Goal: Transaction & Acquisition: Purchase product/service

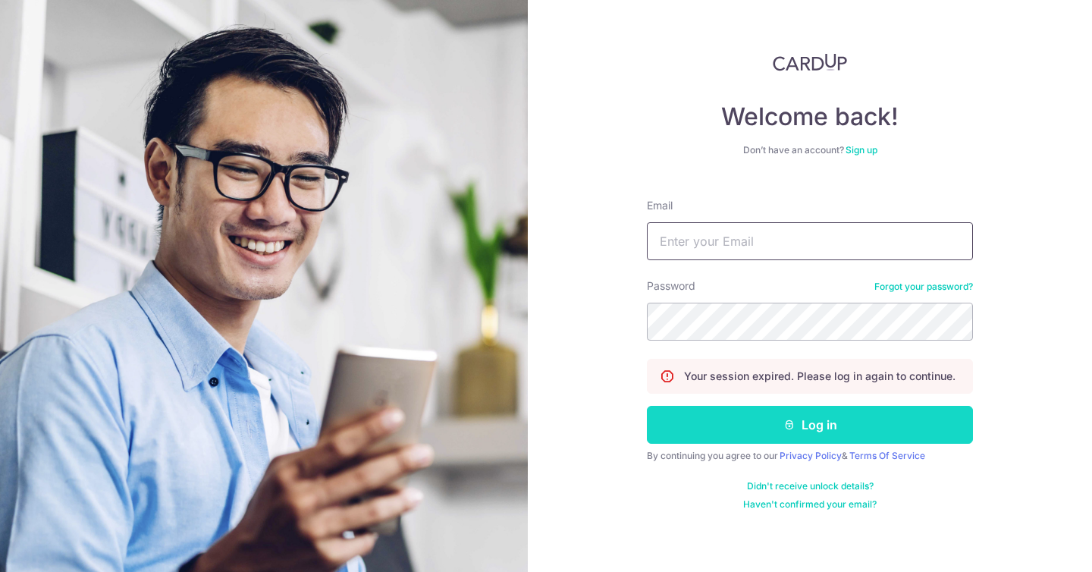
type input "hello@yara.com.sg"
click at [776, 429] on button "Log in" at bounding box center [810, 425] width 326 height 38
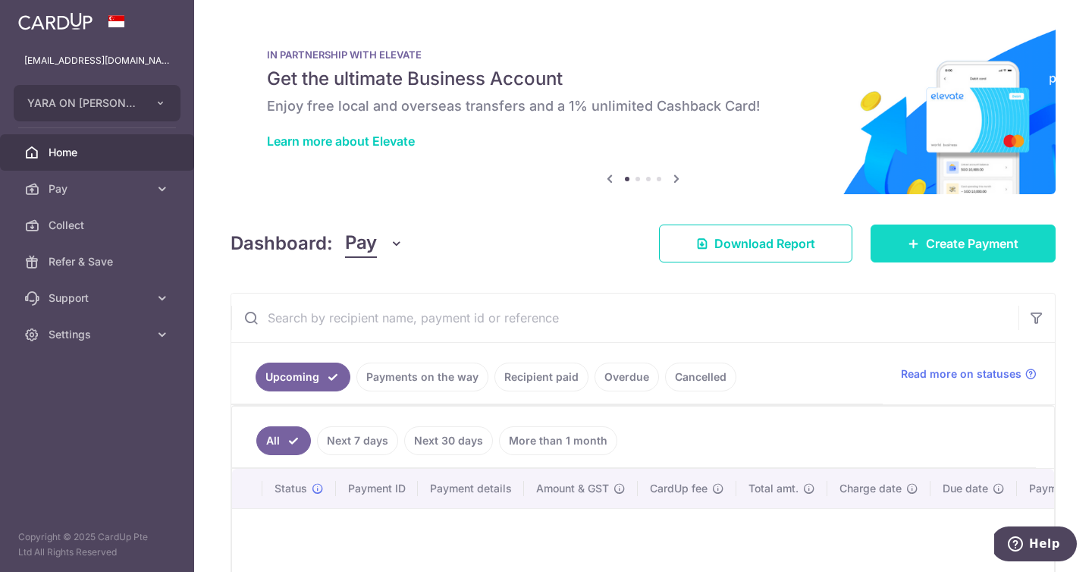
click at [961, 243] on span "Create Payment" at bounding box center [972, 243] width 92 height 18
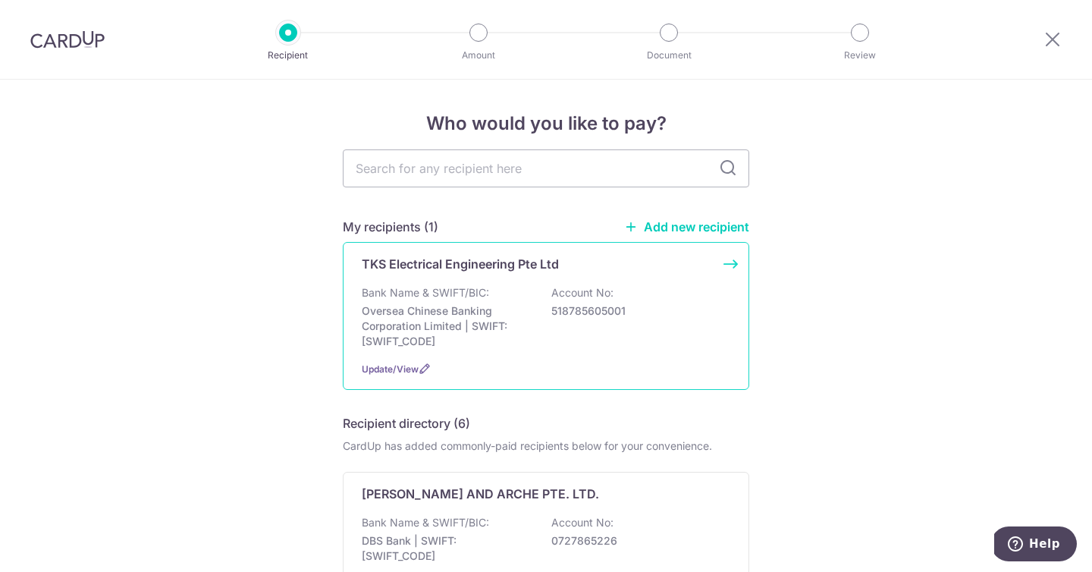
click at [431, 306] on p "Oversea Chinese Banking Corporation Limited | SWIFT: OCBCSGSGXXX" at bounding box center [447, 325] width 170 height 45
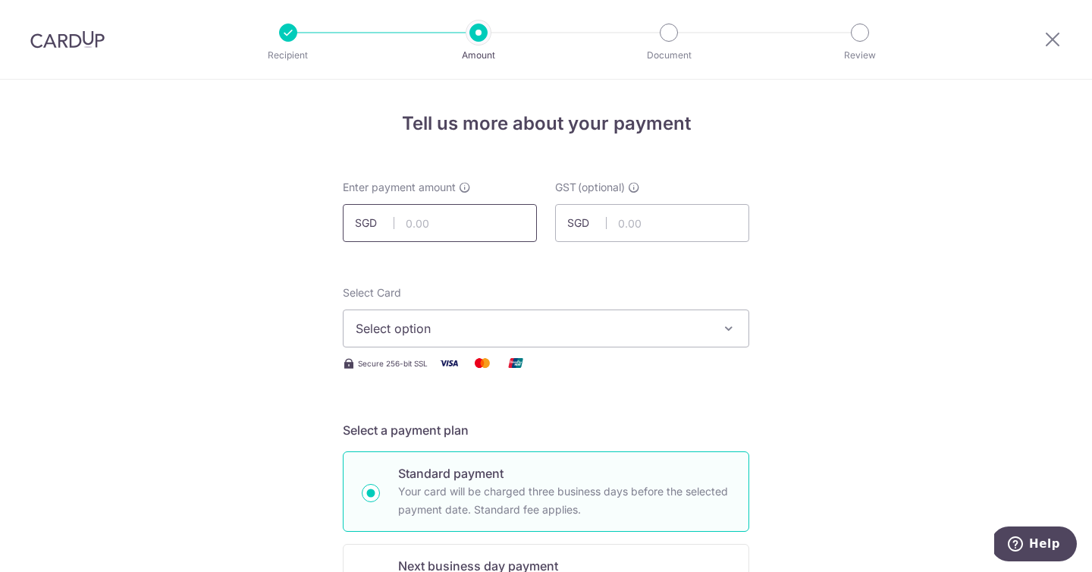
click at [485, 230] on input "text" at bounding box center [440, 223] width 194 height 38
paste input "35,162.26"
click at [486, 218] on input "35,162.26" at bounding box center [440, 223] width 194 height 38
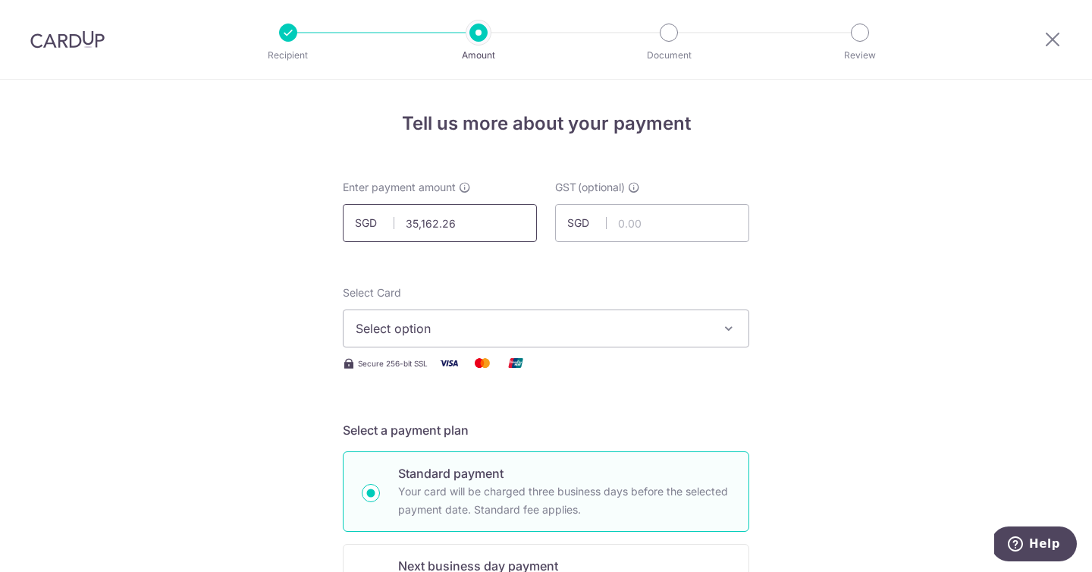
click at [486, 218] on input "35,162.26" at bounding box center [440, 223] width 194 height 38
paste input "2,258.95"
type input "32,258.95"
click at [611, 229] on input "text" at bounding box center [652, 223] width 194 height 38
paste input "2,903.31"
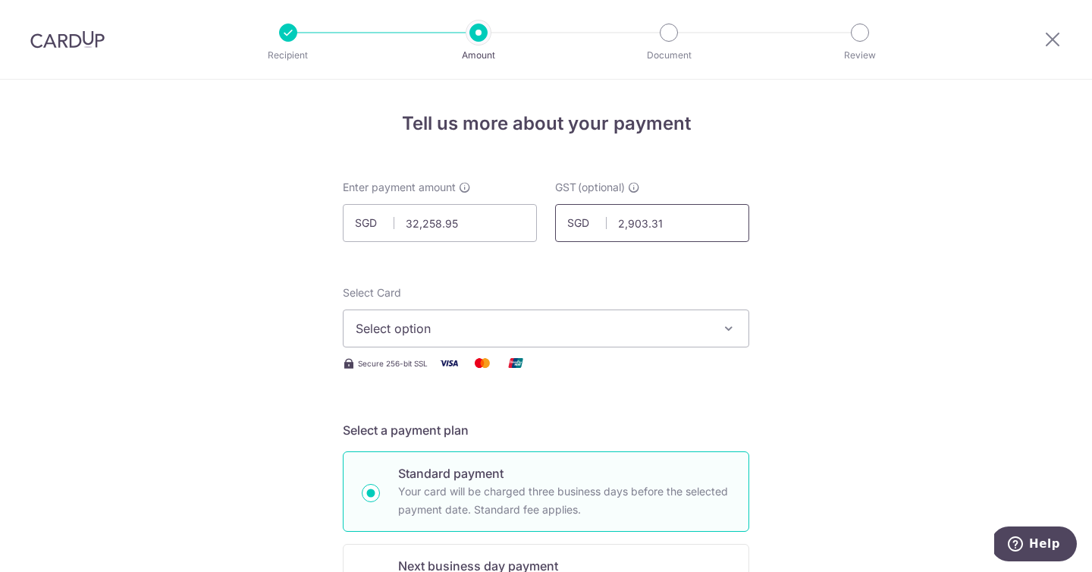
type input "2,903.31"
click at [544, 320] on span "Select option" at bounding box center [532, 328] width 353 height 18
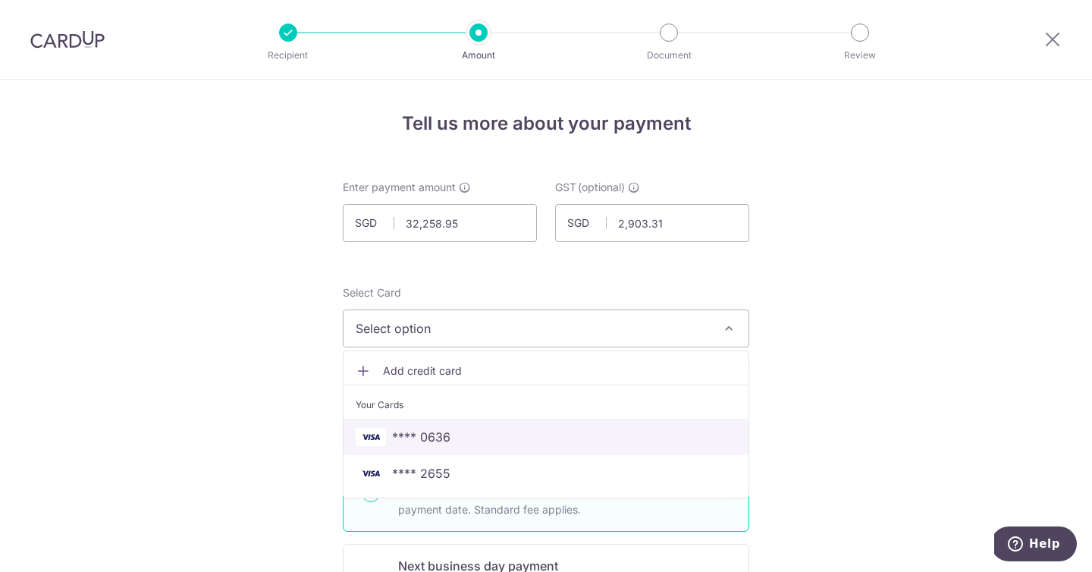
click at [552, 446] on link "**** 0636" at bounding box center [545, 436] width 405 height 36
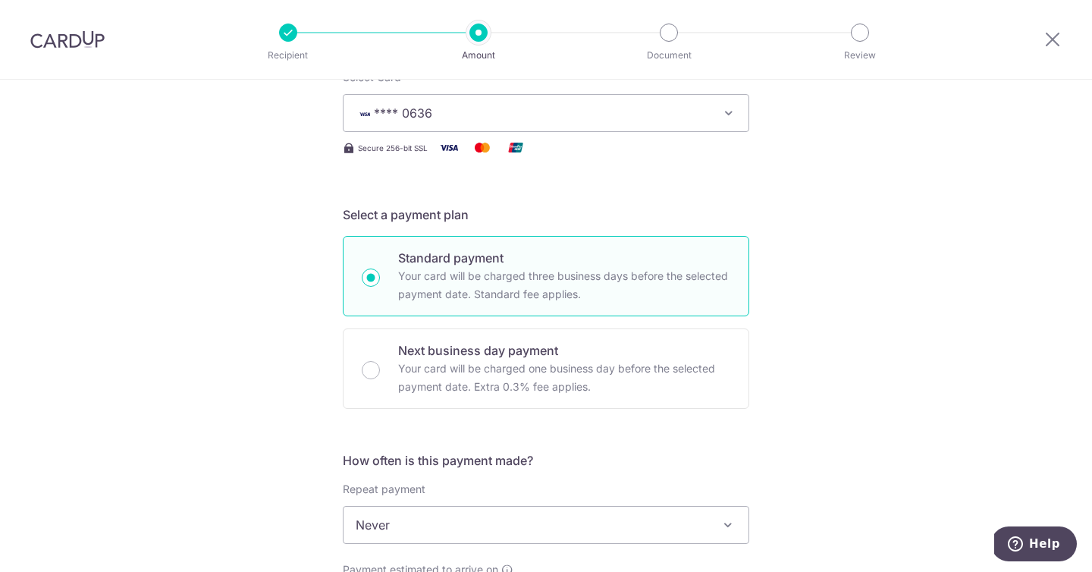
scroll to position [327, 0]
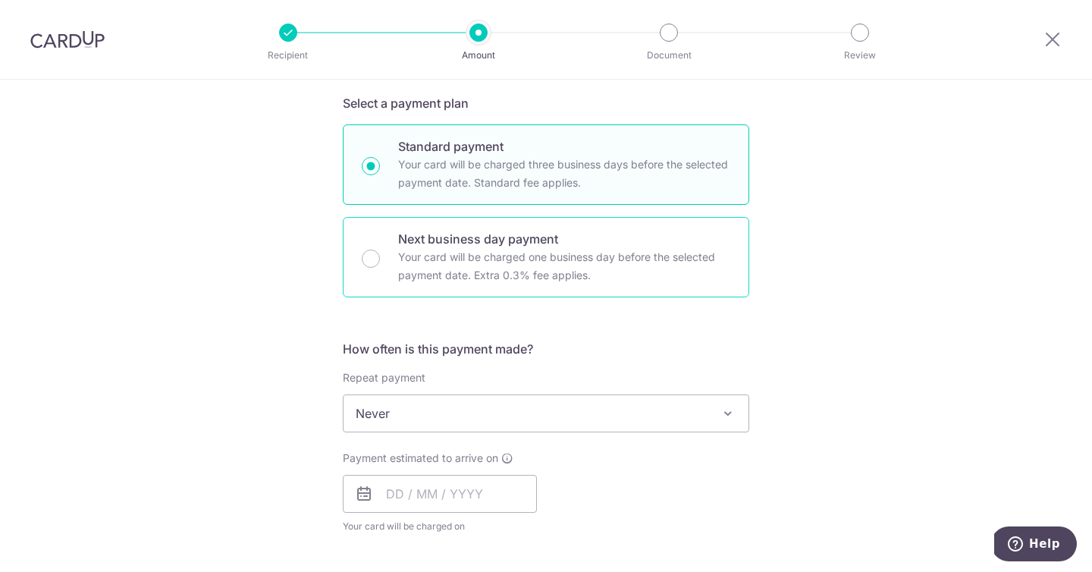
click at [602, 274] on p "Your card will be charged one business day before the selected payment date. Ex…" at bounding box center [564, 266] width 332 height 36
click at [380, 268] on input "Next business day payment Your card will be charged one business day before the…" at bounding box center [371, 258] width 18 height 18
radio input "false"
radio input "true"
click at [626, 149] on p "Standard payment" at bounding box center [564, 146] width 332 height 18
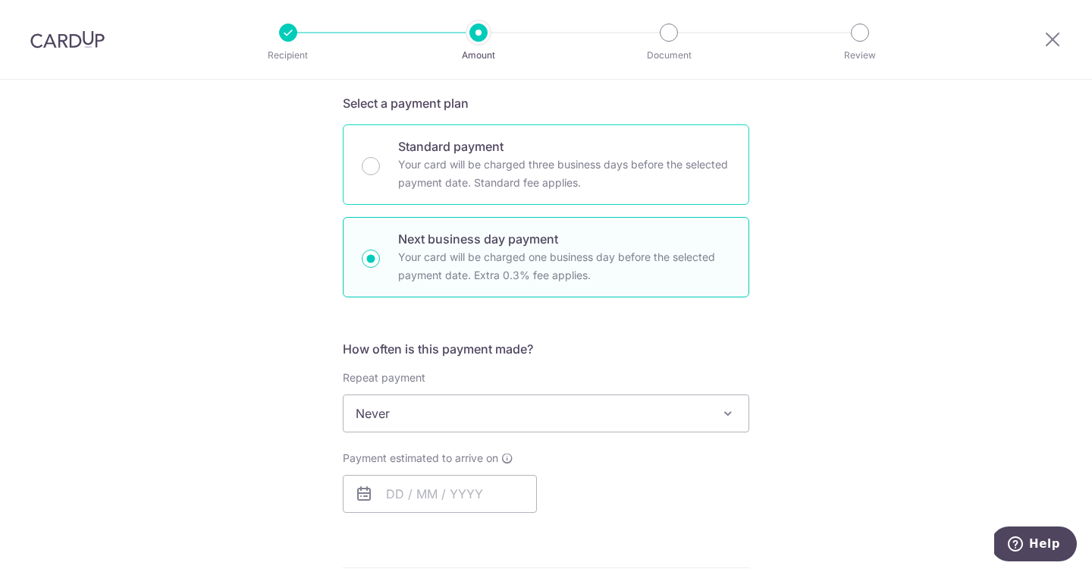
click at [380, 157] on input "Standard payment Your card will be charged three business days before the selec…" at bounding box center [371, 166] width 18 height 18
radio input "true"
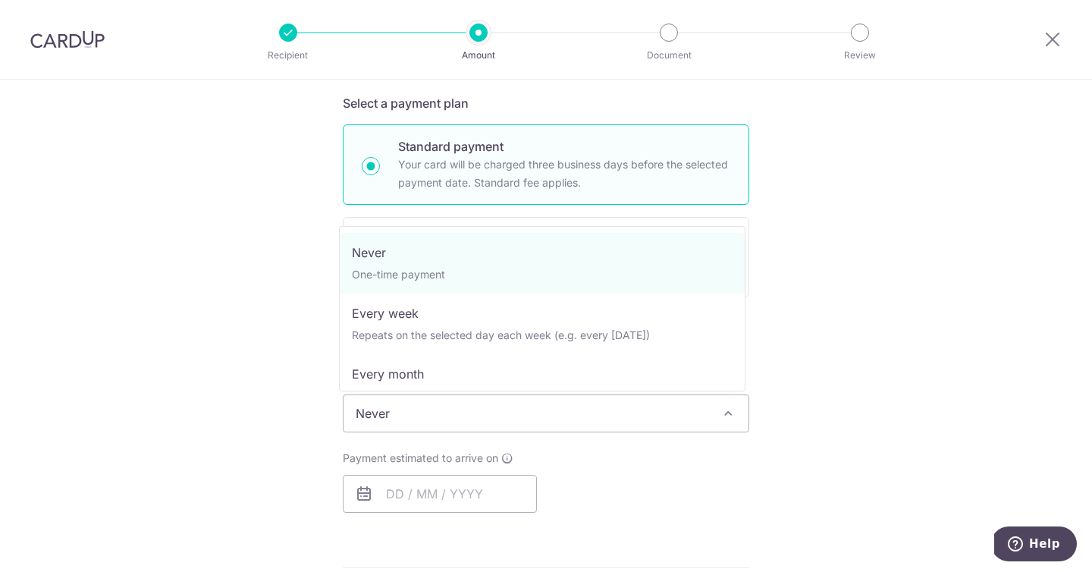
click at [562, 406] on span "Never" at bounding box center [545, 413] width 405 height 36
drag, startPoint x: 798, startPoint y: 480, endPoint x: 789, endPoint y: 479, distance: 9.1
click at [798, 480] on div "Tell us more about your payment Enter payment amount SGD 32,258.95 32258.95 GST…" at bounding box center [546, 529] width 1092 height 1553
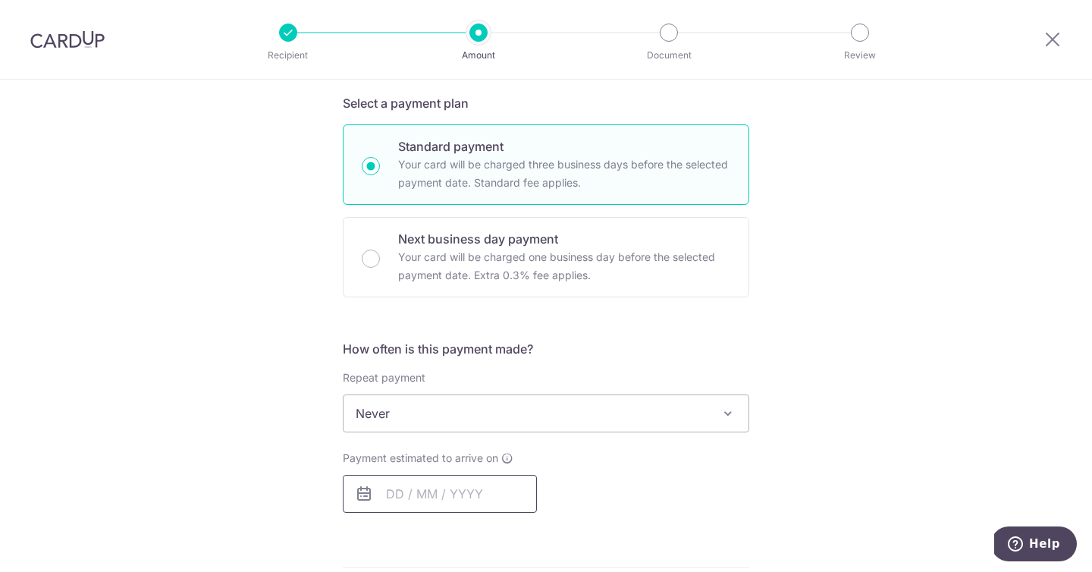
click at [399, 501] on input "text" at bounding box center [440, 494] width 194 height 38
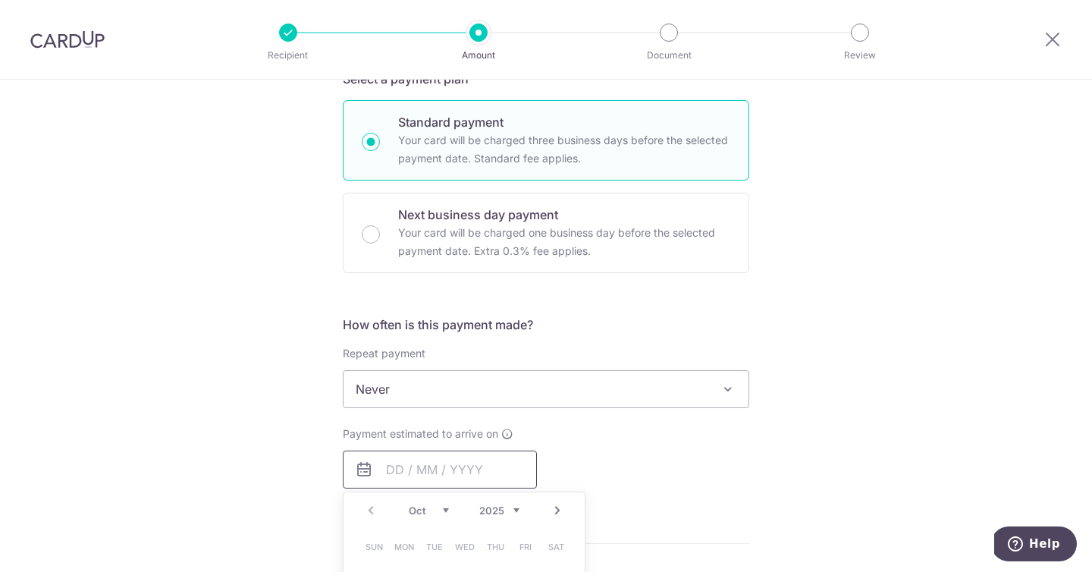
scroll to position [519, 0]
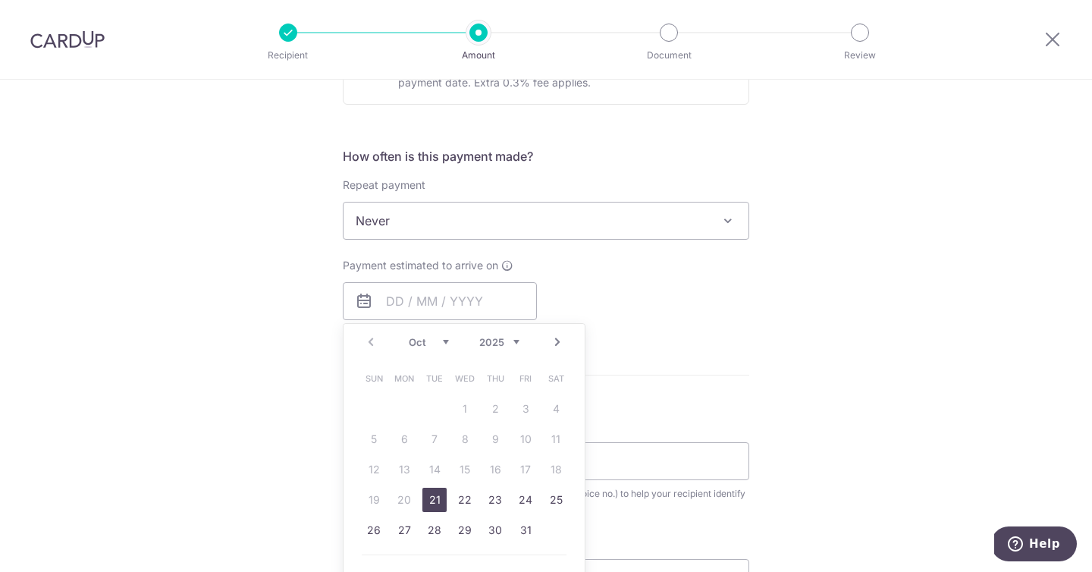
click at [422, 498] on link "21" at bounding box center [434, 499] width 24 height 24
type input "[DATE]"
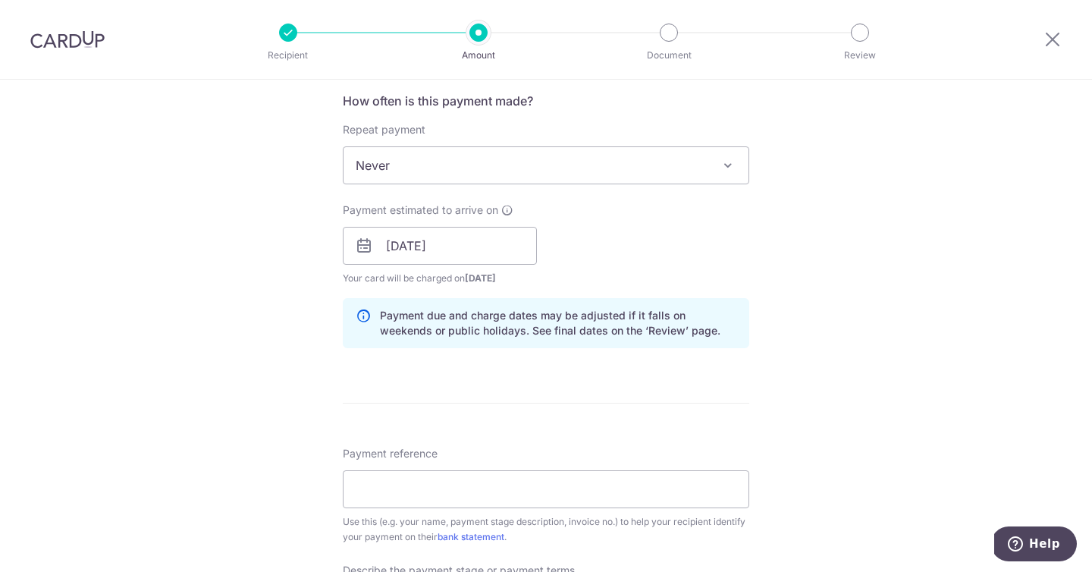
scroll to position [548, 0]
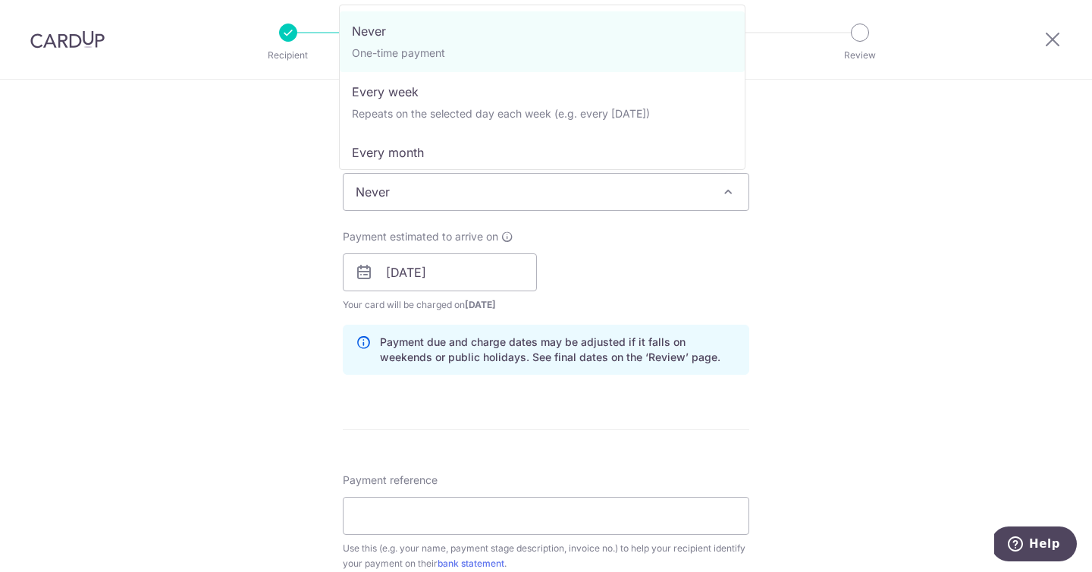
click at [659, 198] on span "Never" at bounding box center [545, 192] width 405 height 36
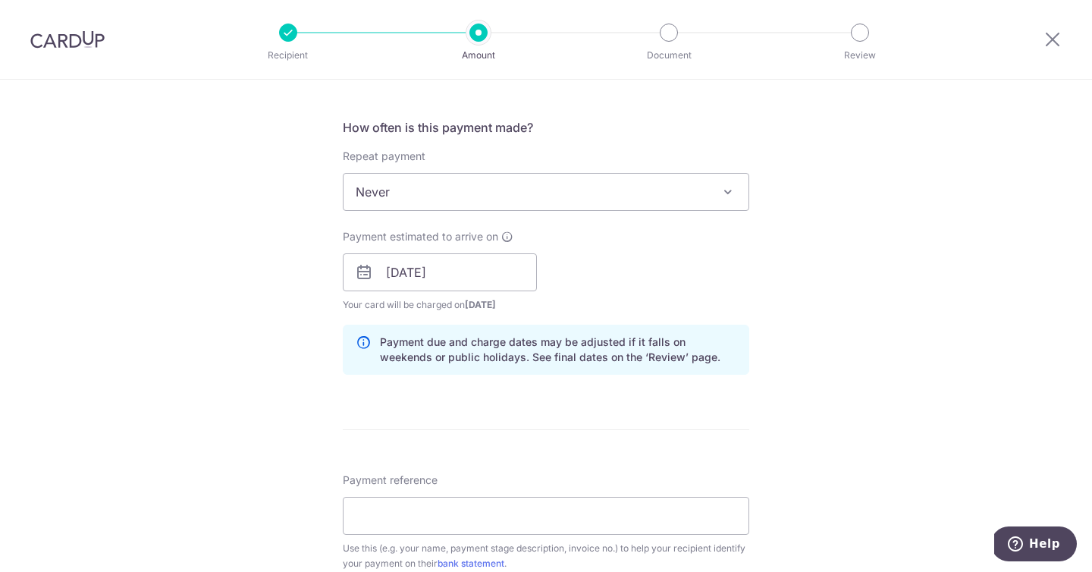
click at [659, 198] on span "Never" at bounding box center [545, 192] width 405 height 36
click at [465, 269] on input "[DATE]" at bounding box center [440, 272] width 194 height 38
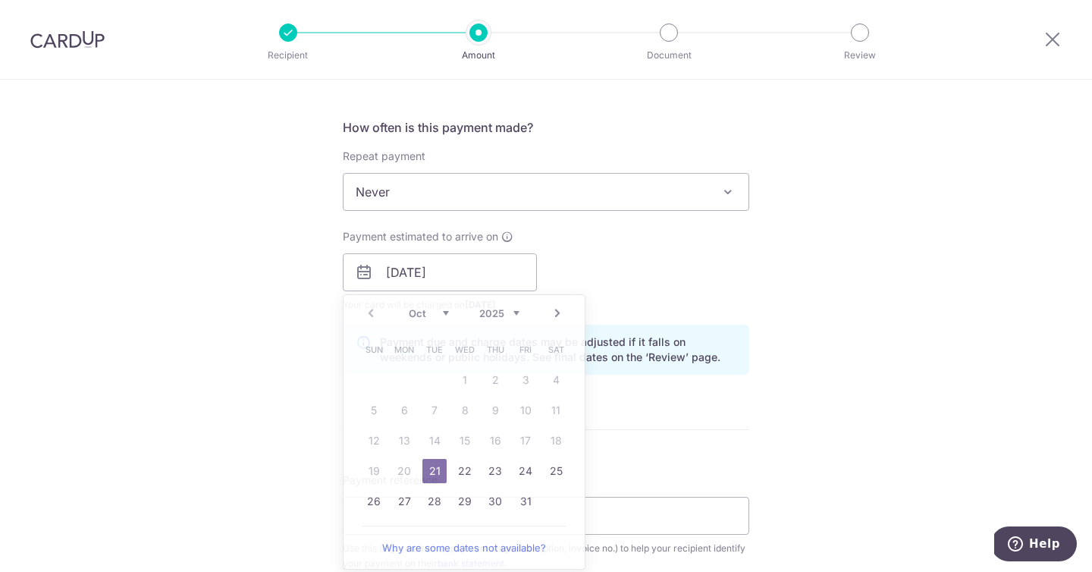
click at [872, 329] on div "Tell us more about your payment Enter payment amount SGD 32,258.95 32258.95 GST…" at bounding box center [546, 350] width 1092 height 1637
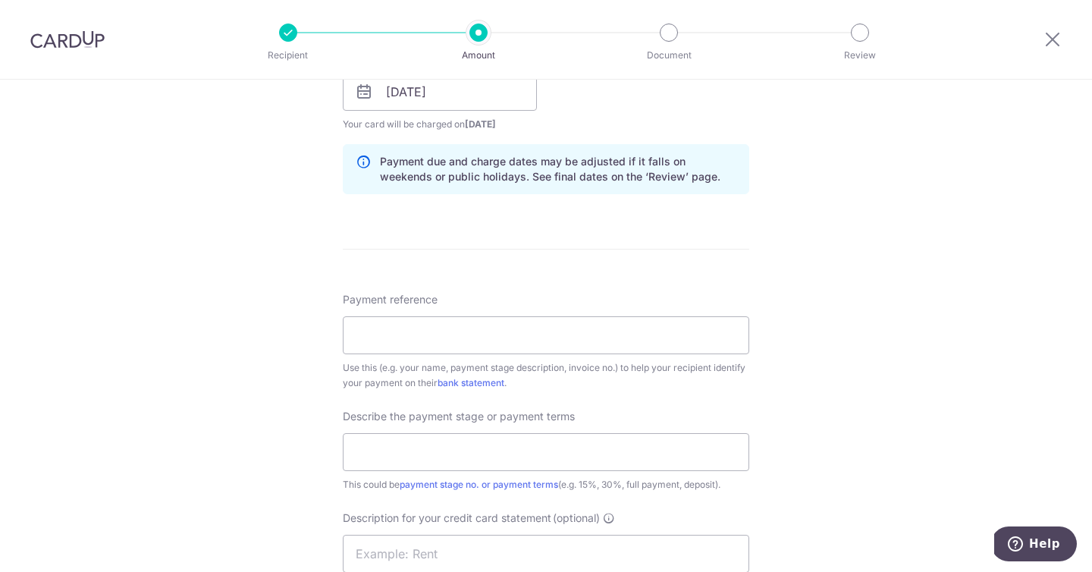
scroll to position [826, 0]
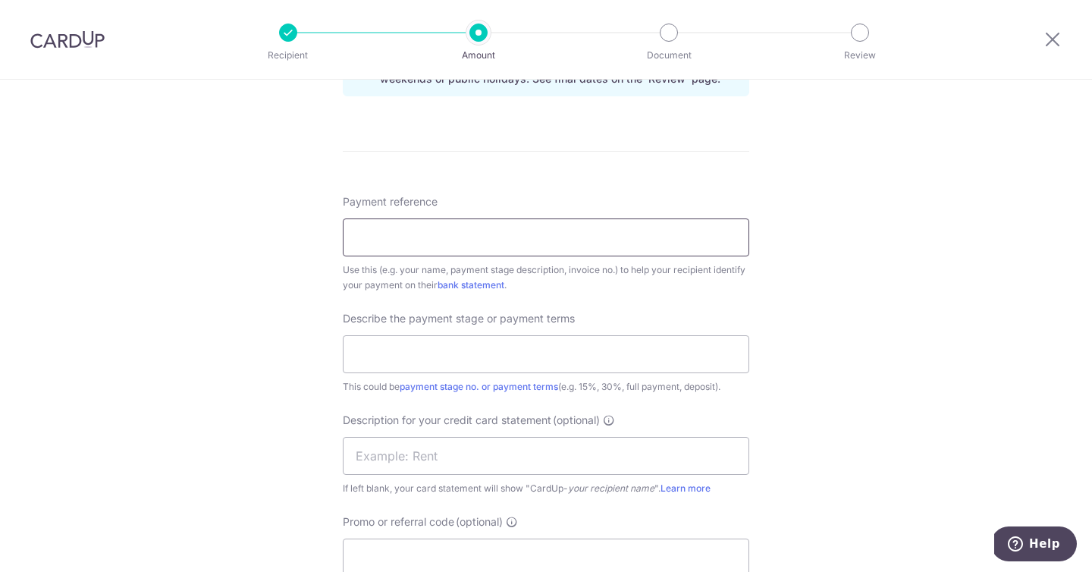
click at [604, 255] on div "Payment reference Use this (e.g. your name, payment stage description, invoice …" at bounding box center [546, 243] width 406 height 99
click at [538, 263] on div "Use this (e.g. your name, payment stage description, invoice no.) to help your …" at bounding box center [546, 277] width 406 height 30
click at [552, 239] on input "Payment reference" at bounding box center [546, 237] width 406 height 38
paste input "THJ/2825/173"
type input "THJ/2825/173"
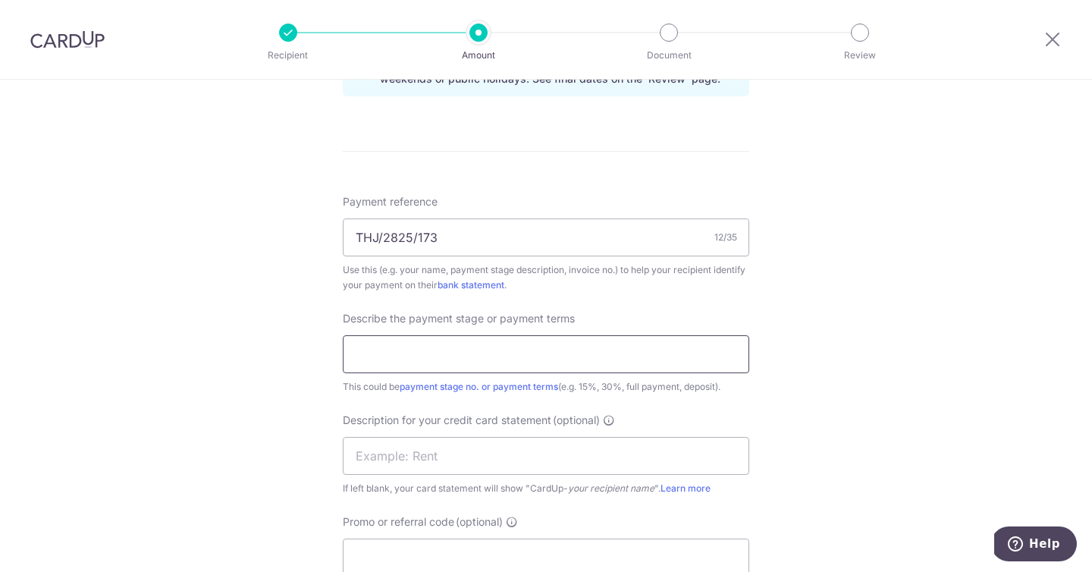
click at [727, 359] on input "text" at bounding box center [546, 354] width 406 height 38
click at [474, 357] on input "Yara Renovation 50% Deposit" at bounding box center [546, 354] width 406 height 38
click at [534, 356] on input "Yara Renovation Final Deposit" at bounding box center [546, 354] width 406 height 38
click at [443, 352] on input "Yara Renovation Final Payment" at bounding box center [546, 354] width 406 height 38
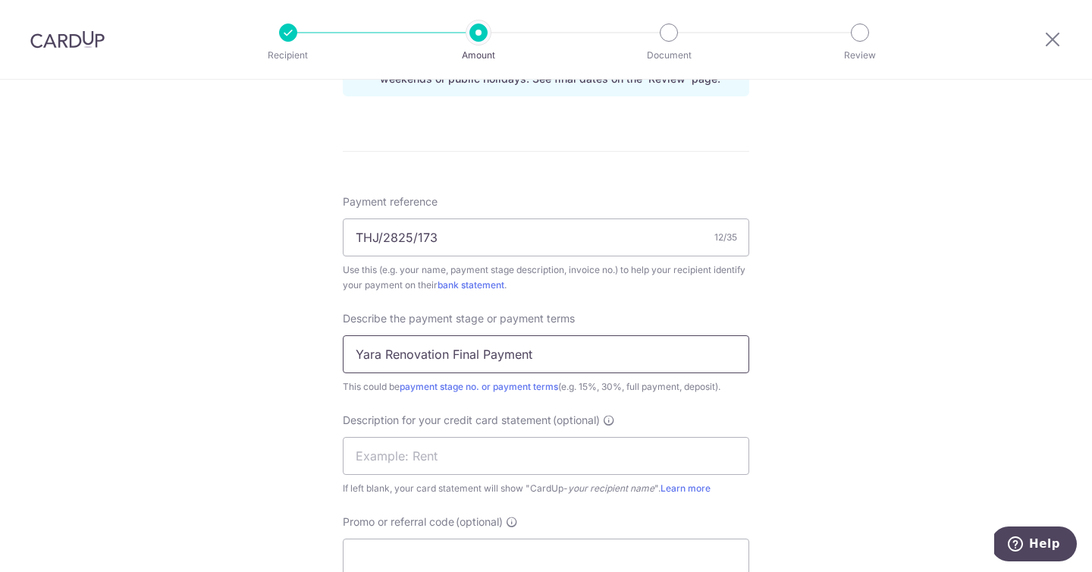
click at [443, 352] on input "Yara Renovation Final Payment" at bounding box center [546, 354] width 406 height 38
type input "Yara Renovation Final Payment"
click at [421, 462] on input "text" at bounding box center [546, 456] width 406 height 38
paste input "Yara Renovation"
type input "Yara Renovation"
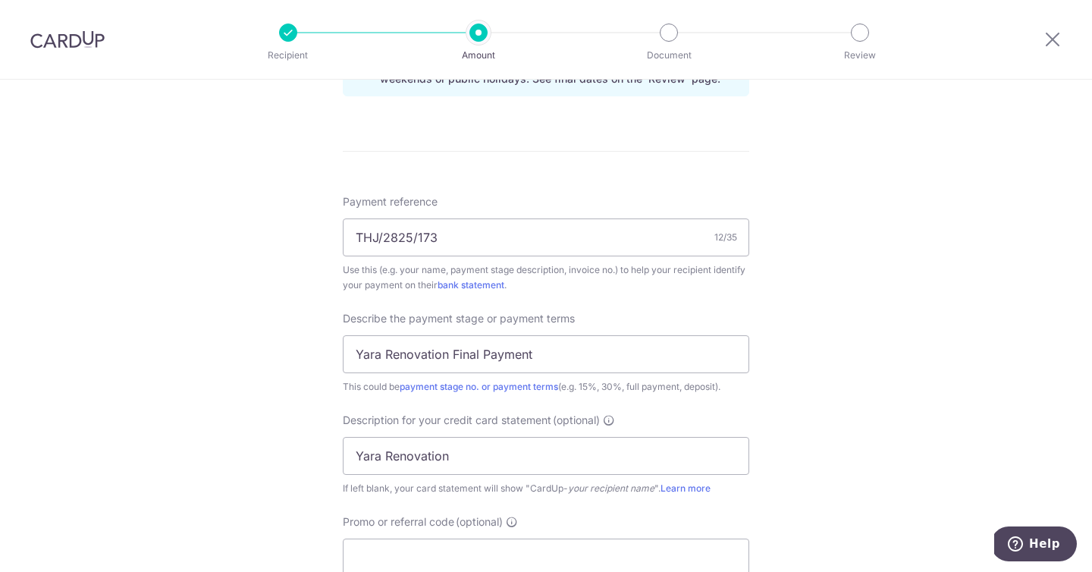
click at [227, 391] on div "Tell us more about your payment Enter payment amount SGD 32,258.95 32258.95 GST…" at bounding box center [546, 71] width 1092 height 1637
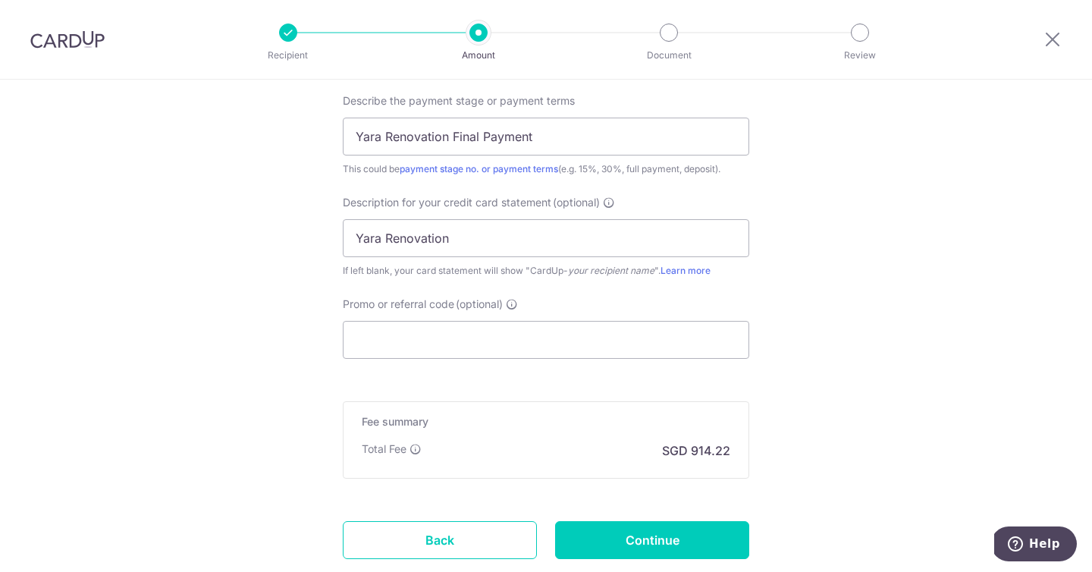
scroll to position [1101, 0]
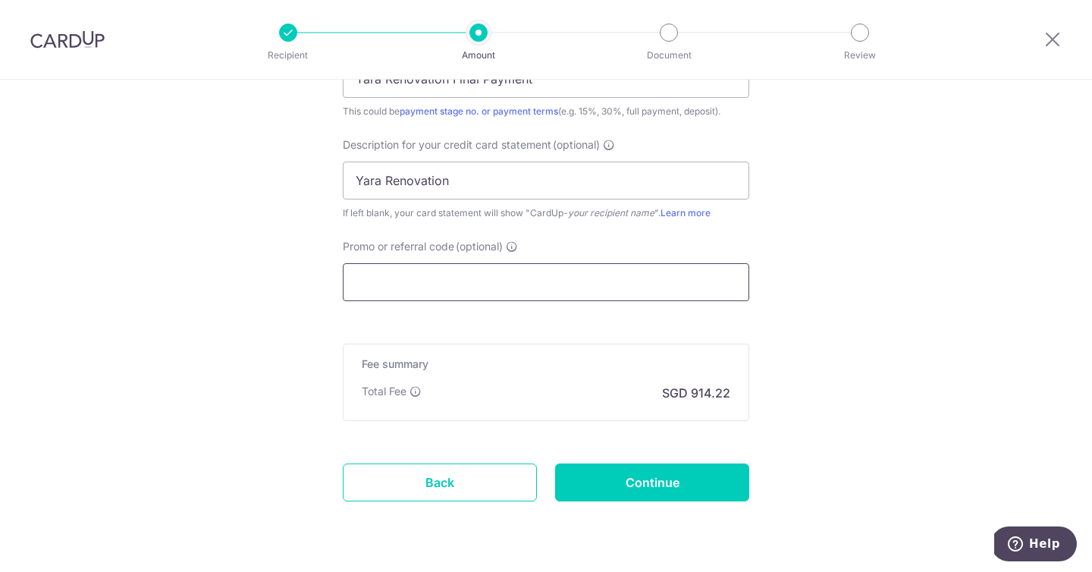
click at [612, 285] on input "Promo or referral code (optional)" at bounding box center [546, 282] width 406 height 38
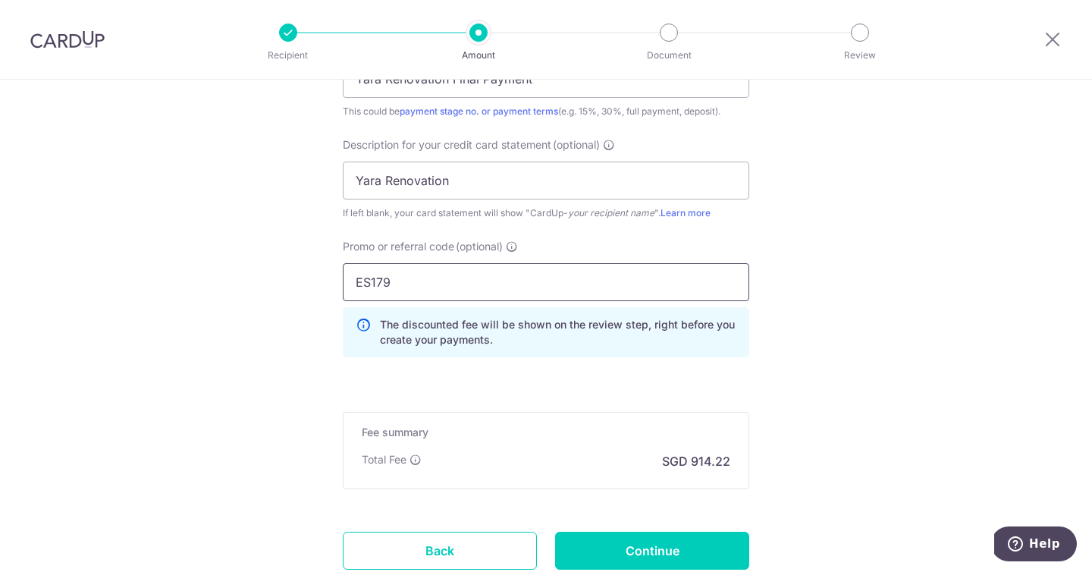
type input "ES179"
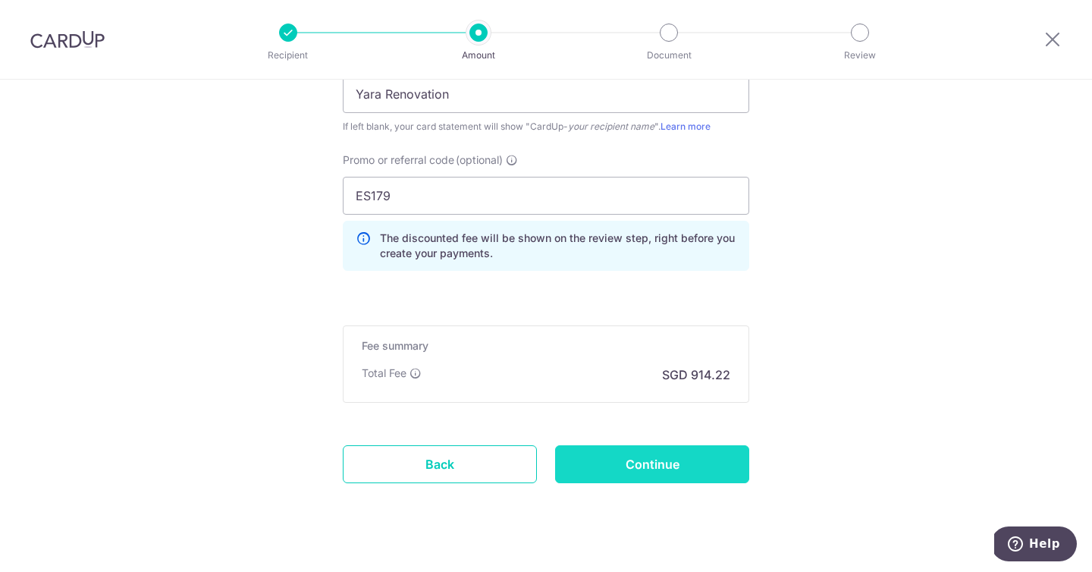
click at [696, 460] on input "Continue" at bounding box center [652, 464] width 194 height 38
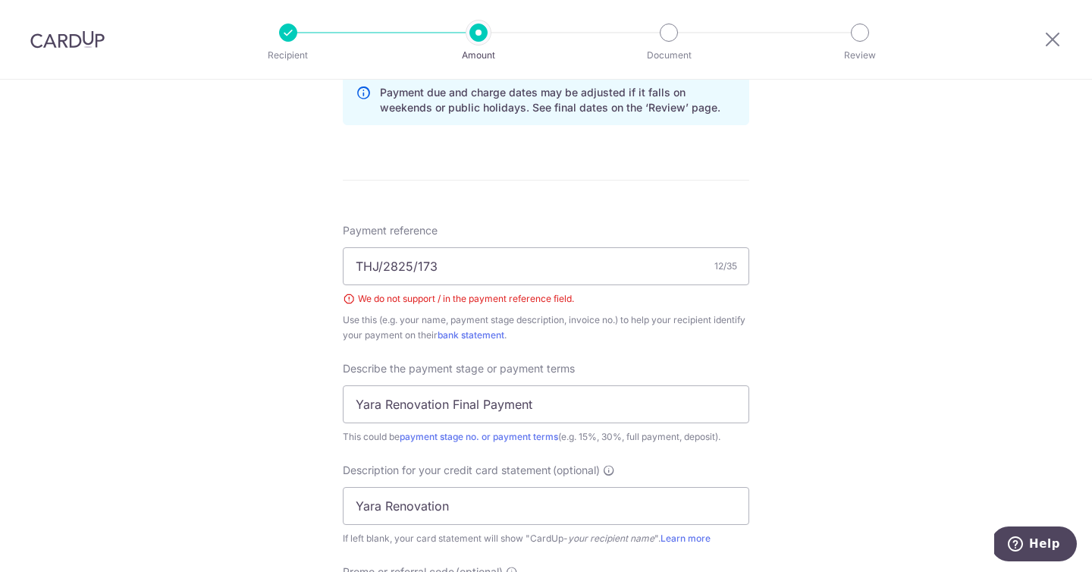
scroll to position [665, 0]
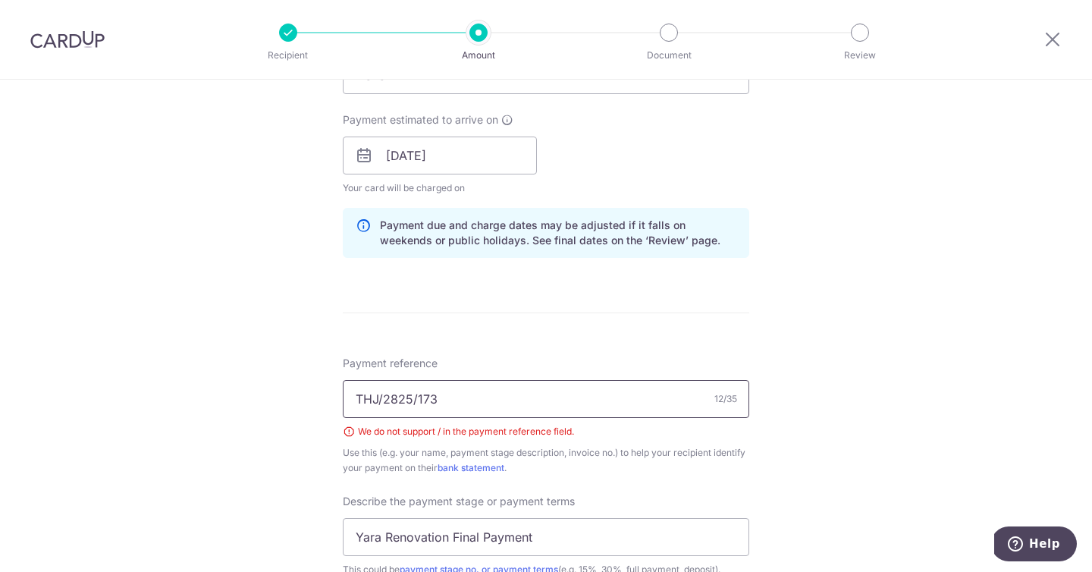
click at [376, 399] on input "THJ/2825/173" at bounding box center [546, 399] width 406 height 38
click at [411, 399] on input "THJ2825/173" at bounding box center [546, 399] width 406 height 38
type input "THJ 2825 73"
click at [981, 361] on div "Tell us more about your payment Enter payment amount SGD 32,258.95 32258.95 GST…" at bounding box center [546, 278] width 1092 height 1726
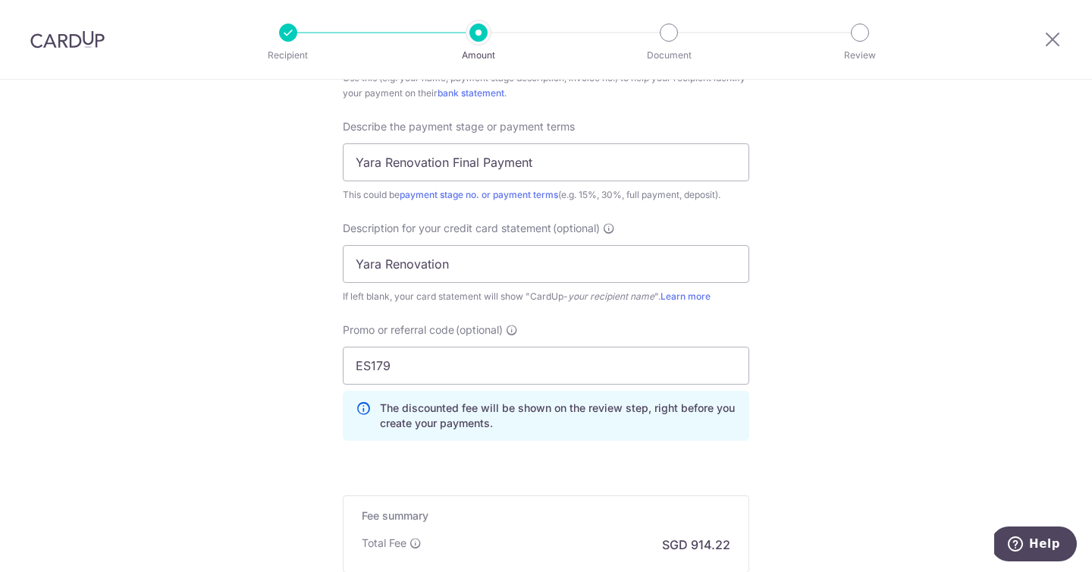
scroll to position [1136, 0]
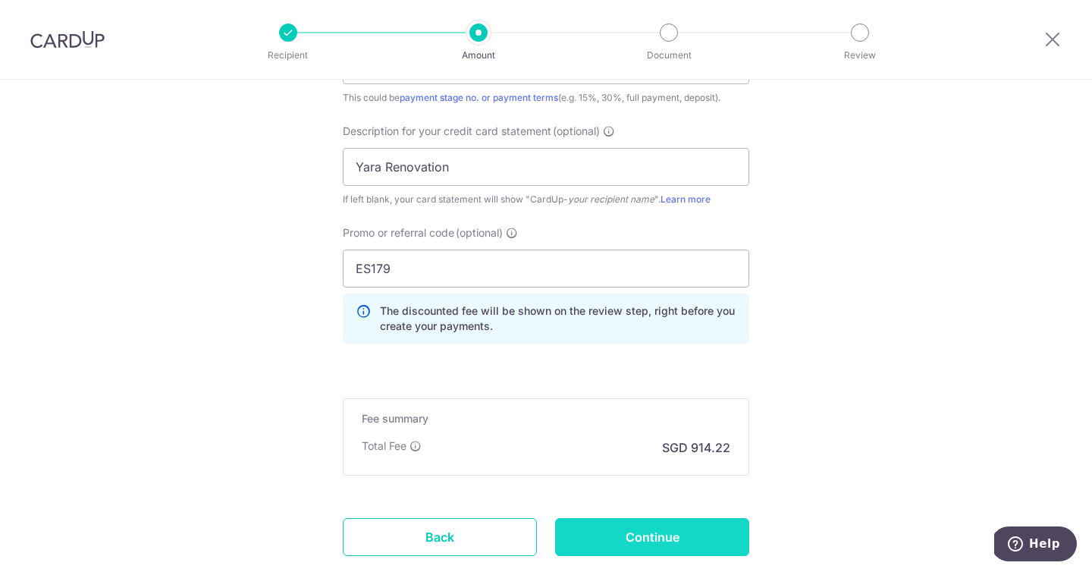
click at [670, 545] on input "Continue" at bounding box center [652, 537] width 194 height 38
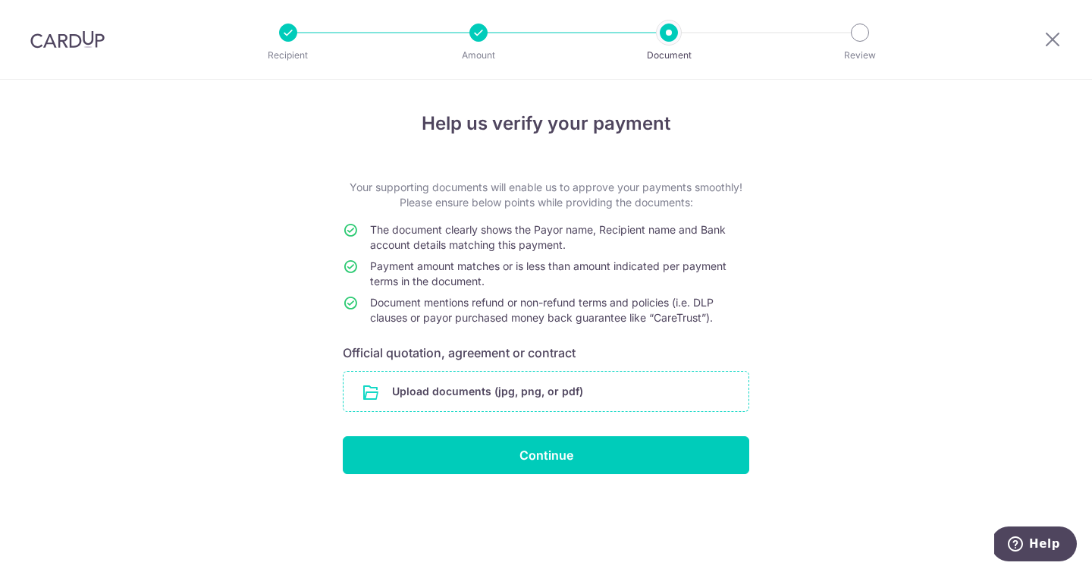
click at [647, 382] on input "file" at bounding box center [545, 390] width 405 height 39
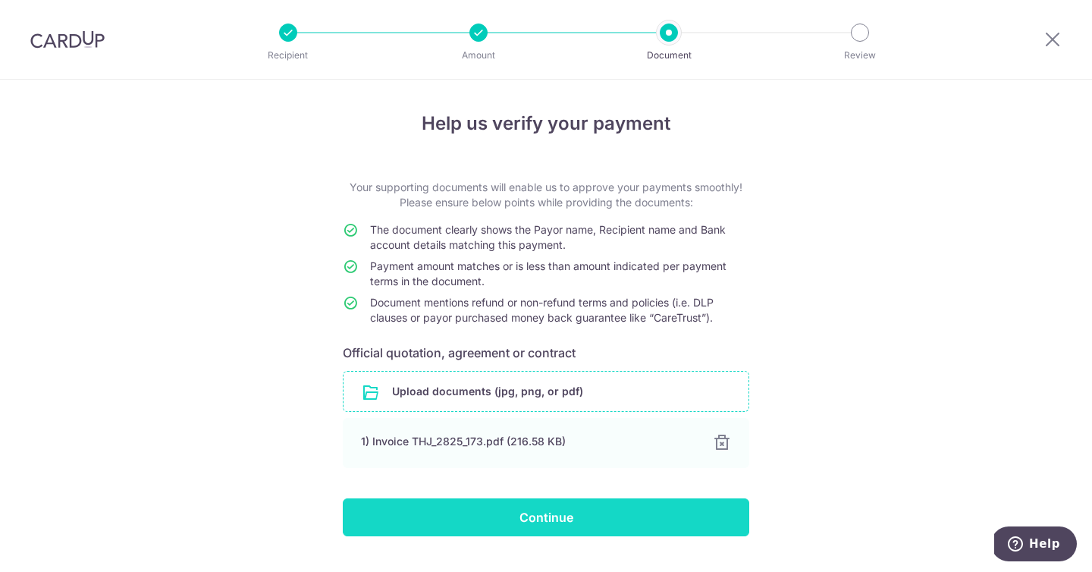
click at [563, 511] on input "Continue" at bounding box center [546, 517] width 406 height 38
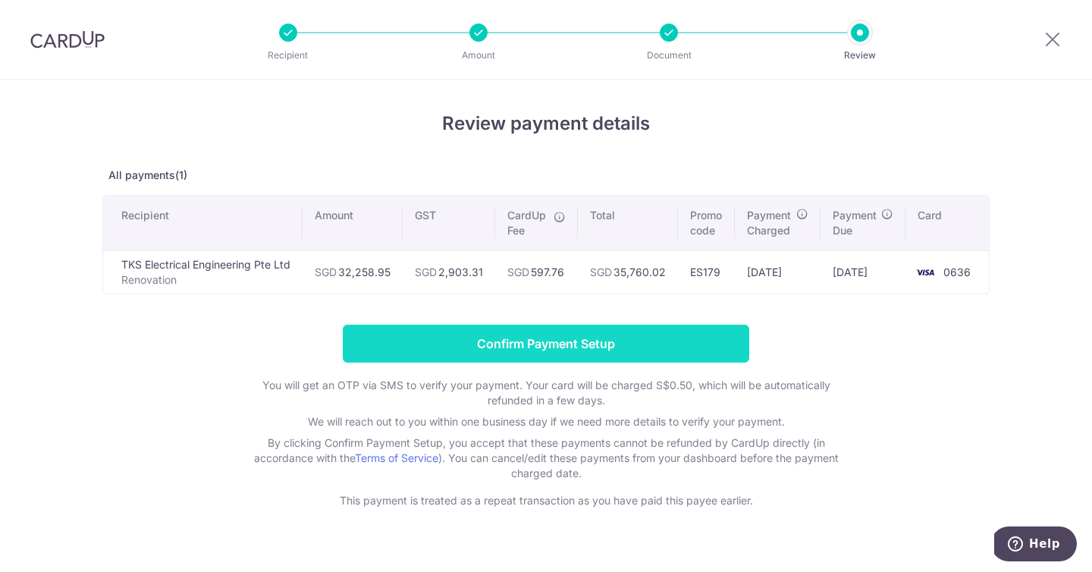
click at [690, 348] on input "Confirm Payment Setup" at bounding box center [546, 343] width 406 height 38
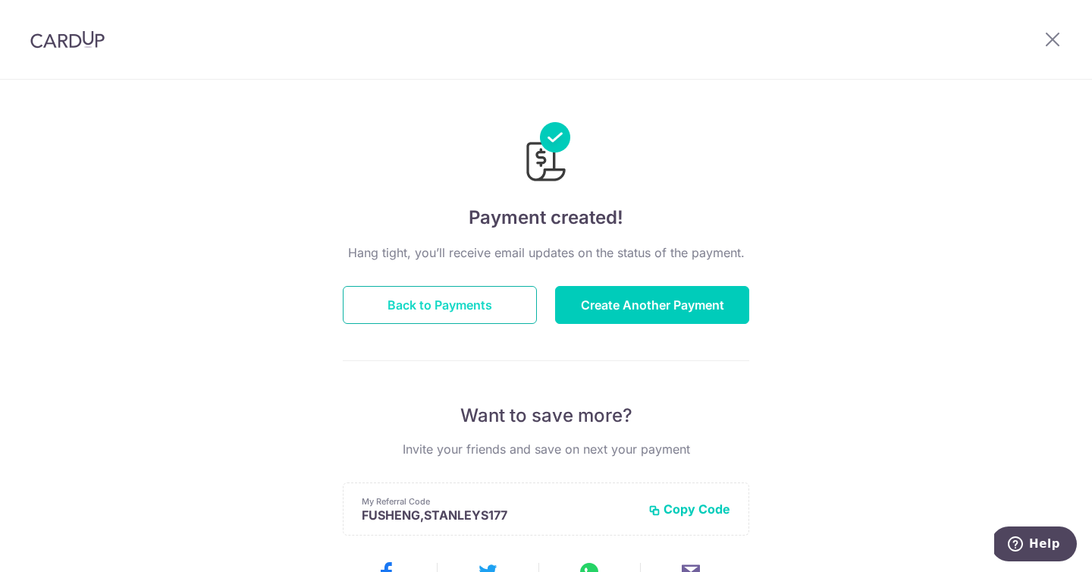
click at [449, 298] on button "Back to Payments" at bounding box center [440, 305] width 194 height 38
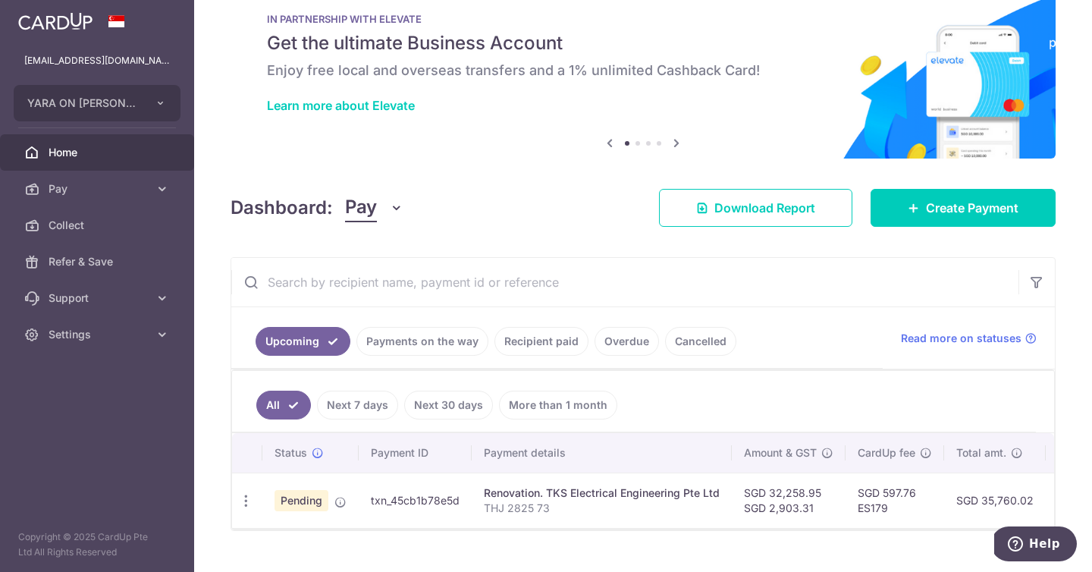
scroll to position [74, 0]
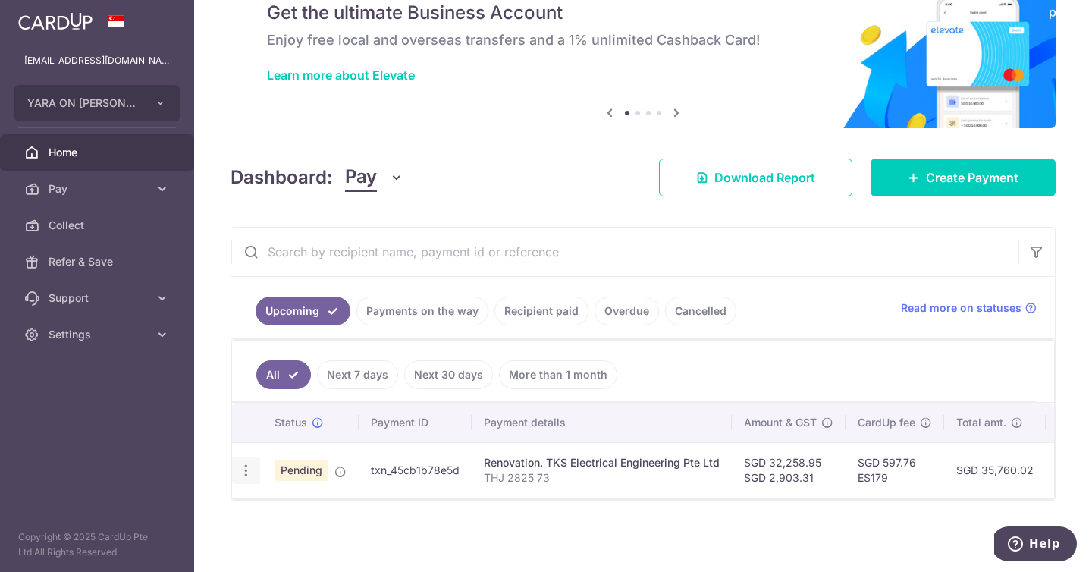
click at [255, 469] on div "Update payment Cancel payment" at bounding box center [246, 470] width 28 height 28
click at [241, 462] on icon "button" at bounding box center [246, 470] width 16 height 16
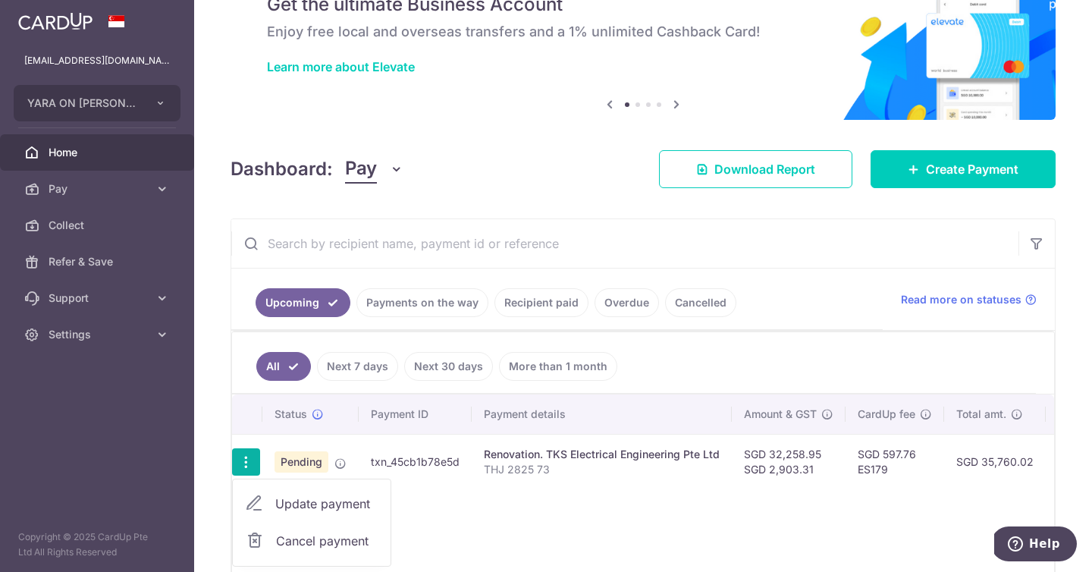
click at [294, 506] on span "Update payment" at bounding box center [326, 503] width 103 height 18
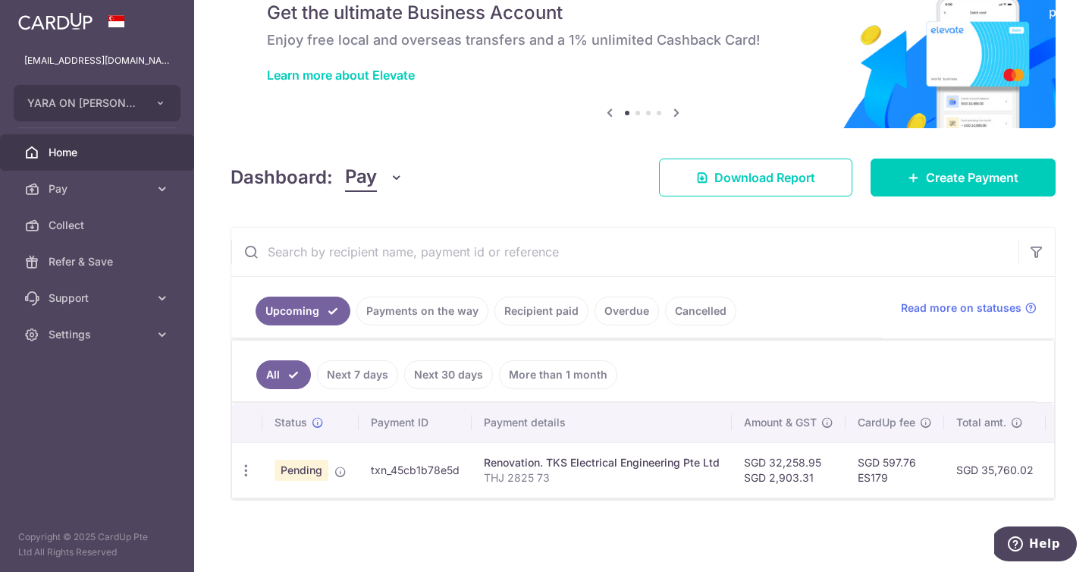
radio input "true"
type input "32,258.95"
type input "2,903.31"
type input "21/10/2025"
type input "THJ 2825 73"
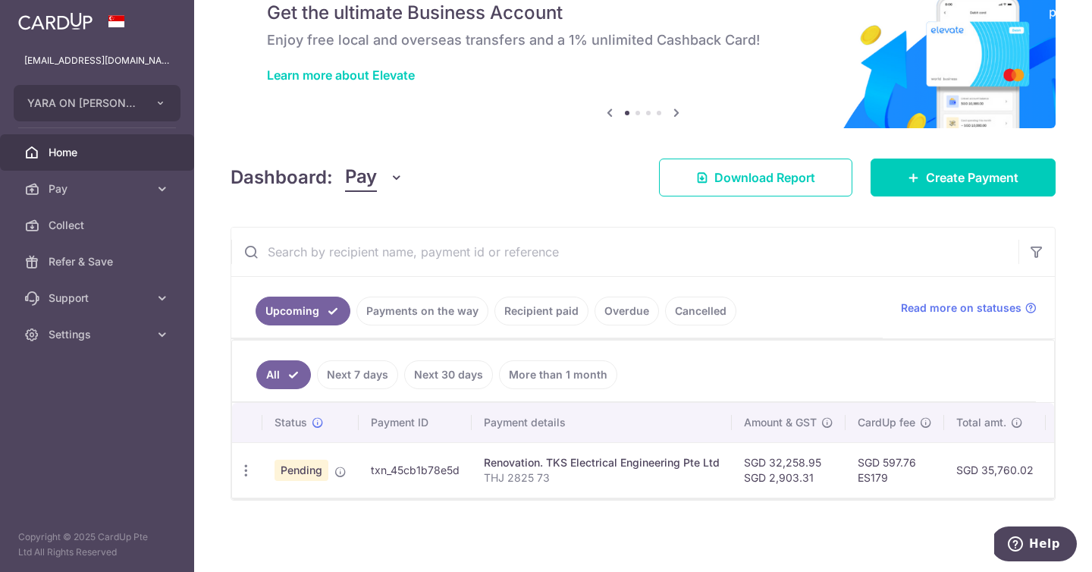
type input "Yara Renovation Final Payment"
type input "Yara Renovation"
type input "ES179"
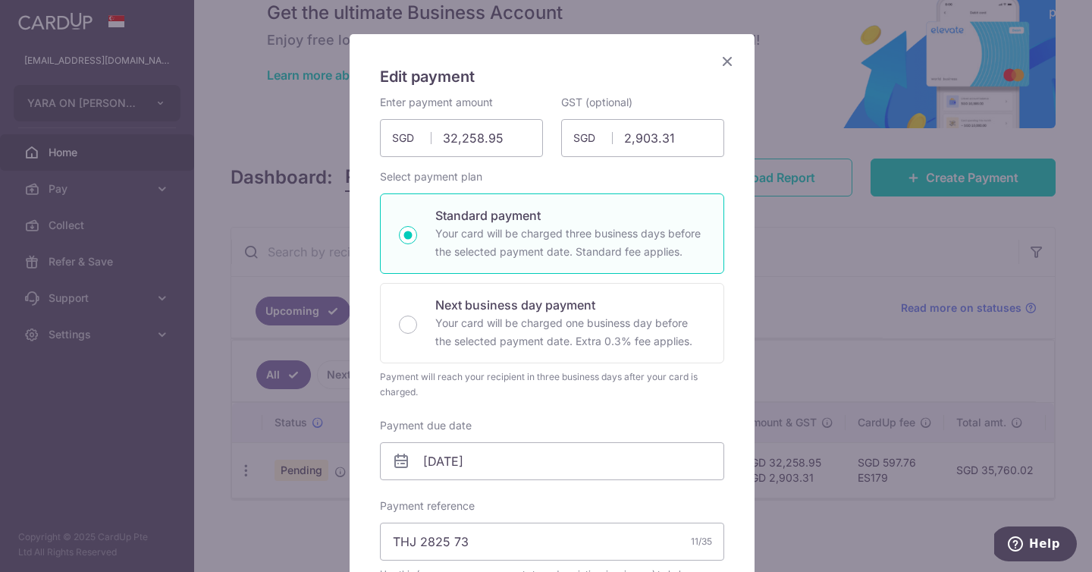
scroll to position [0, 0]
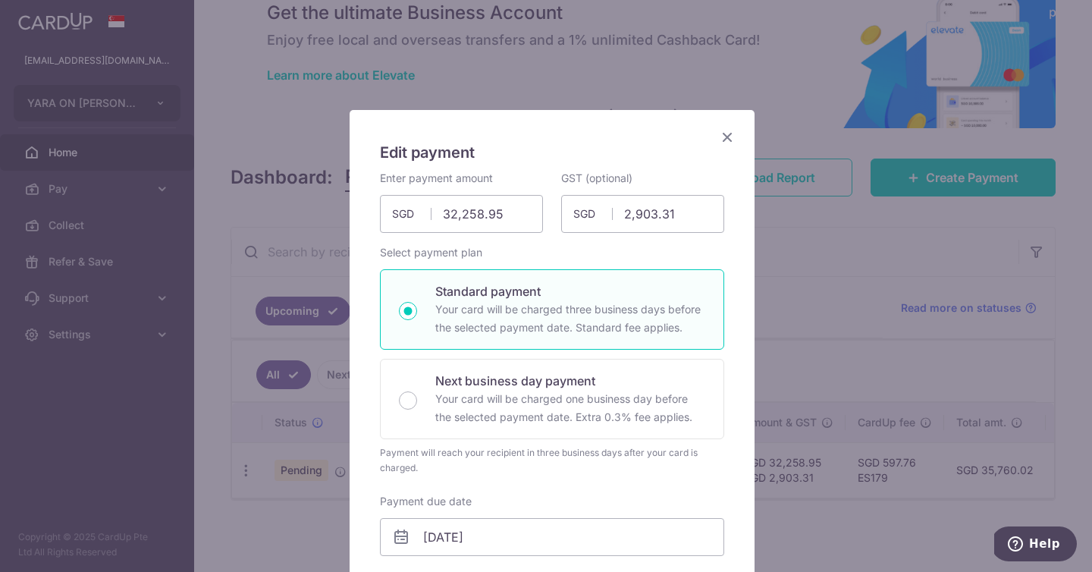
click at [718, 137] on icon "Close" at bounding box center [727, 136] width 18 height 19
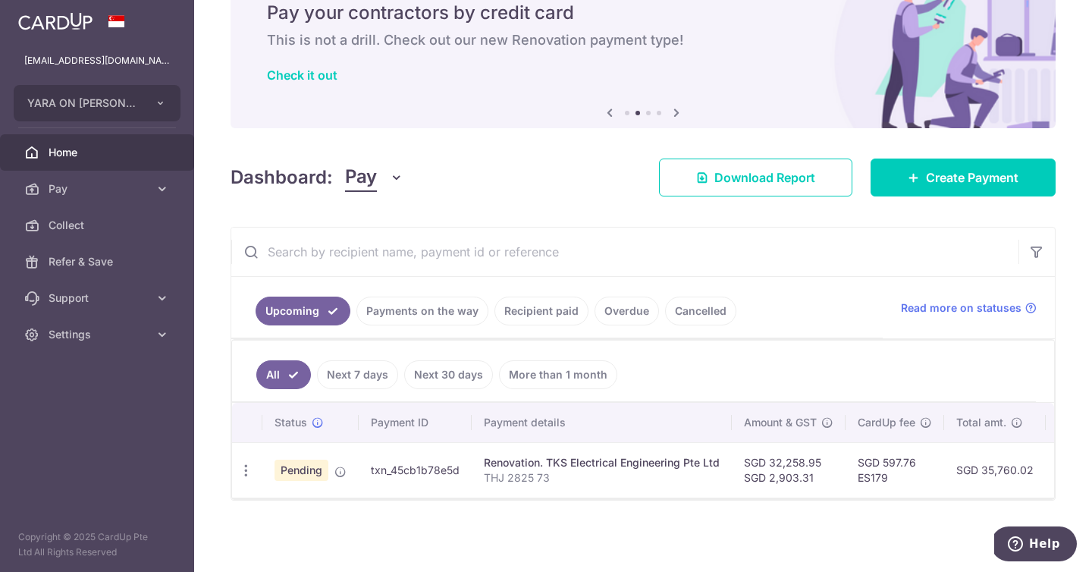
click at [468, 155] on div "Dashboard: Pay Pay Collect Download Report Create Payment" at bounding box center [642, 174] width 825 height 44
click at [136, 114] on button "YARA ON EVANS PTE. LTD." at bounding box center [97, 103] width 167 height 36
click at [459, 122] on div "× Pause Schedule Pause all future payments in this series Pause just this one p…" at bounding box center [642, 286] width 897 height 572
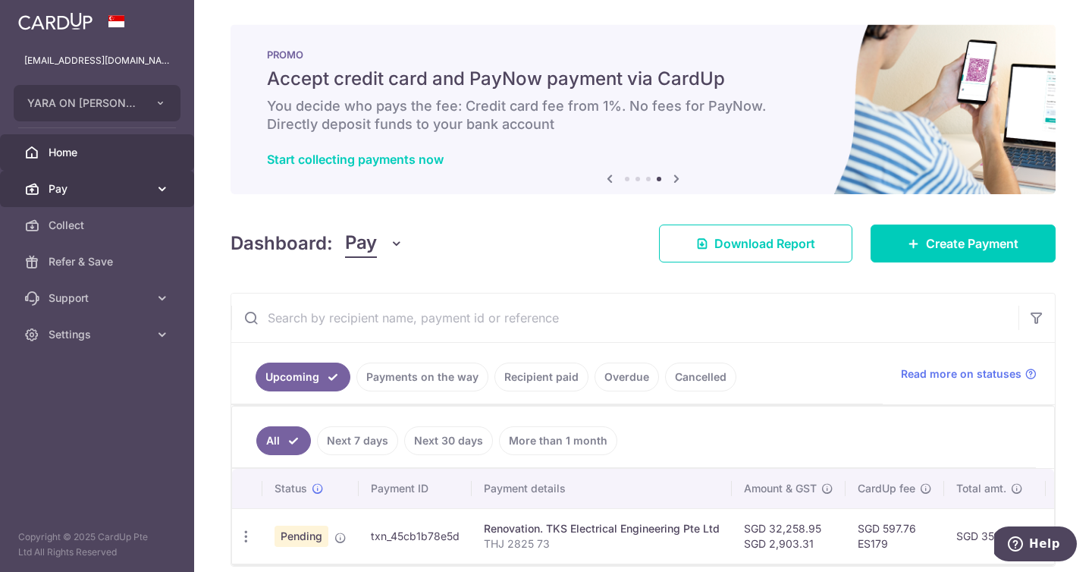
click at [71, 176] on link "Pay" at bounding box center [97, 189] width 194 height 36
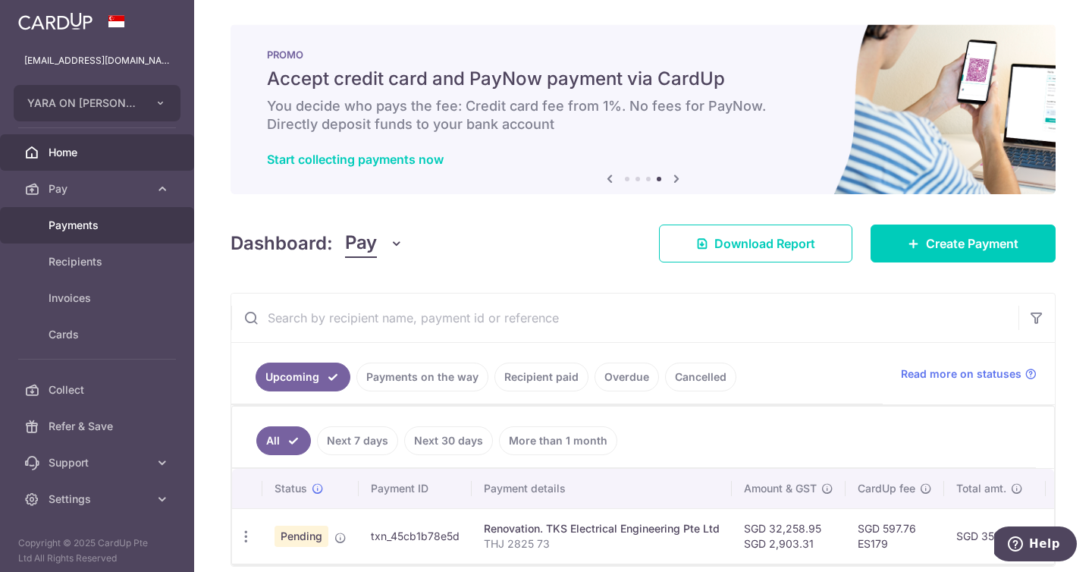
click at [80, 230] on span "Payments" at bounding box center [99, 225] width 100 height 15
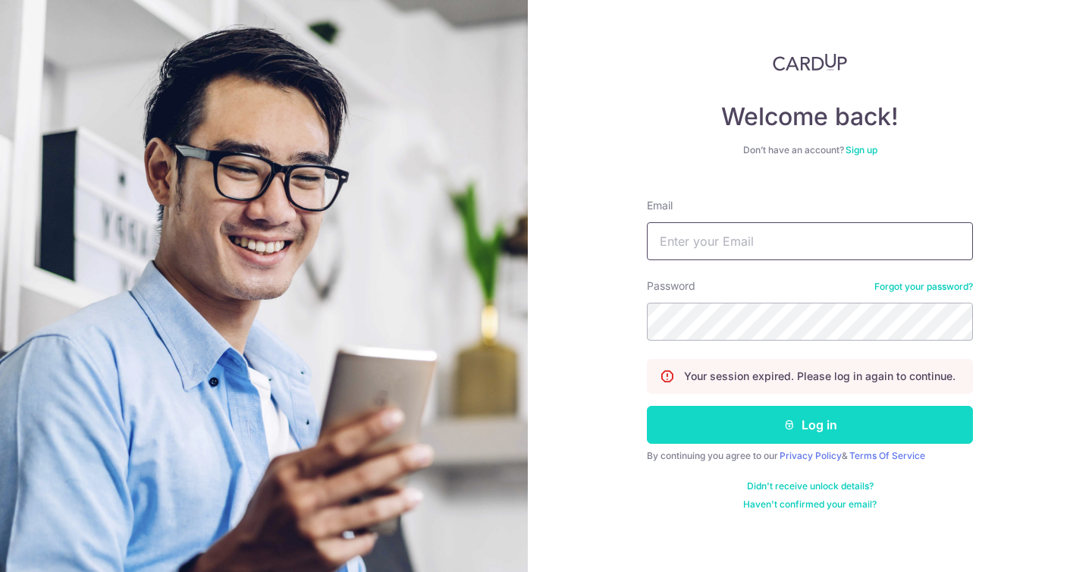
type input "[EMAIL_ADDRESS][DOMAIN_NAME]"
click at [780, 416] on button "Log in" at bounding box center [810, 425] width 326 height 38
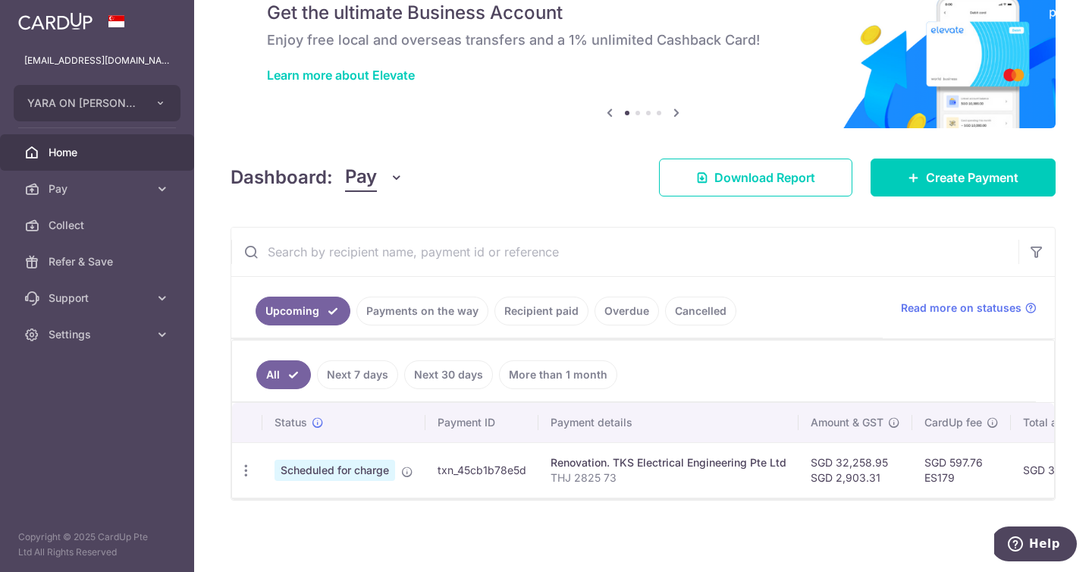
click at [433, 308] on link "Payments on the way" at bounding box center [422, 310] width 132 height 29
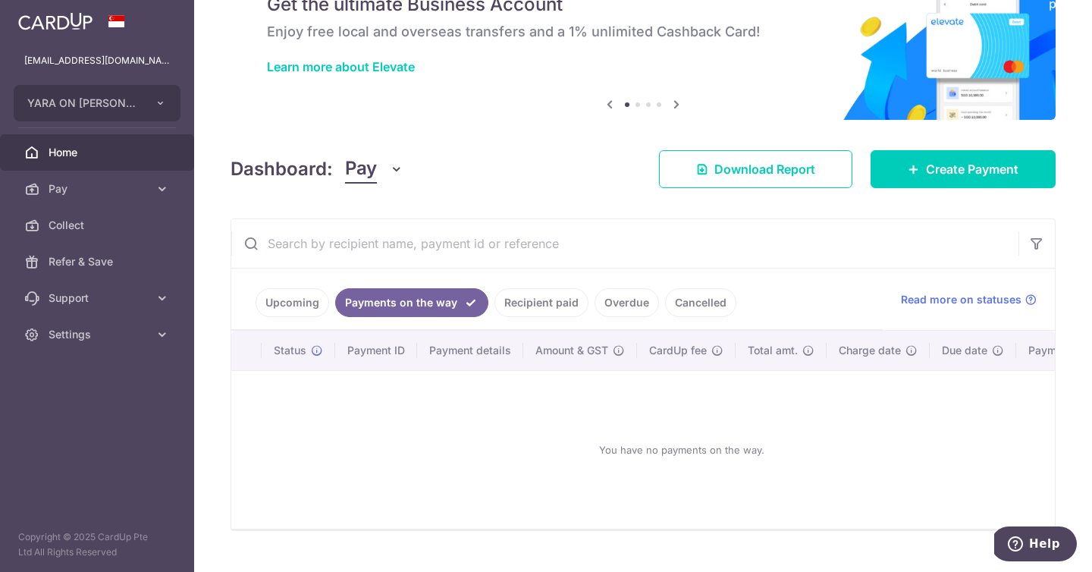
click at [548, 307] on link "Recipient paid" at bounding box center [541, 302] width 94 height 29
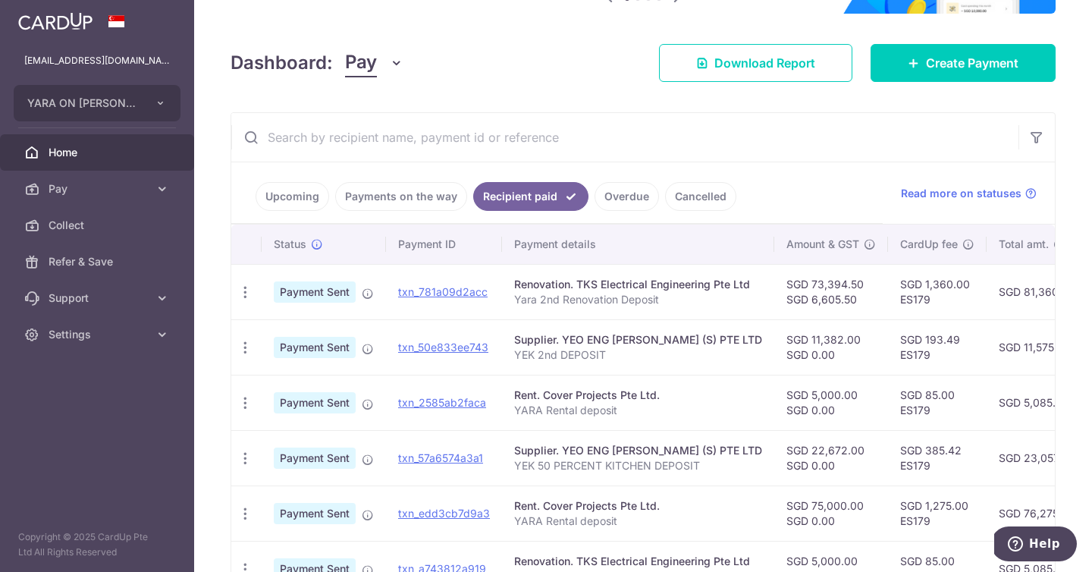
scroll to position [262, 0]
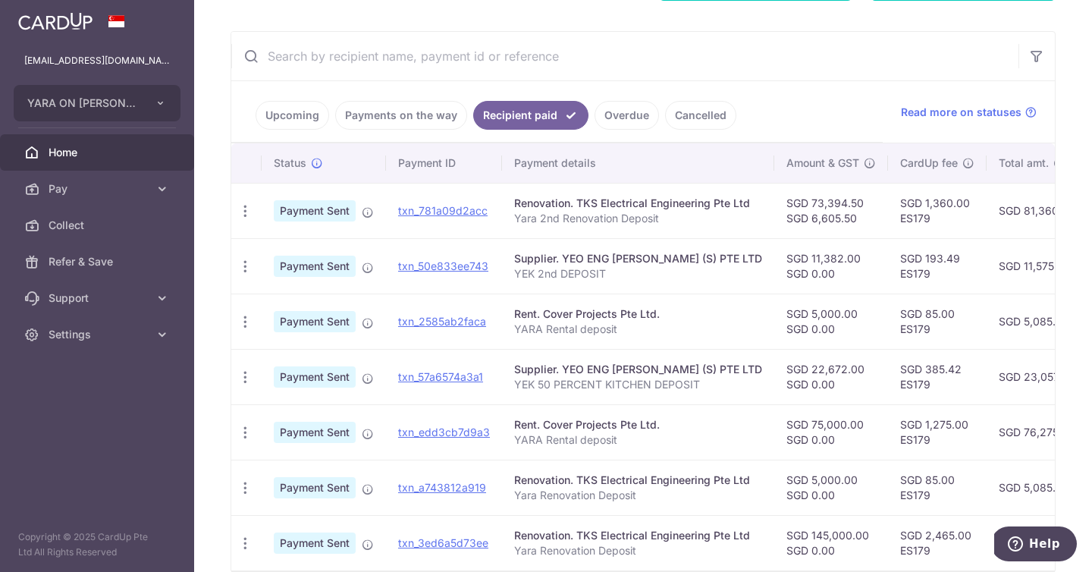
click at [305, 109] on link "Upcoming" at bounding box center [292, 115] width 74 height 29
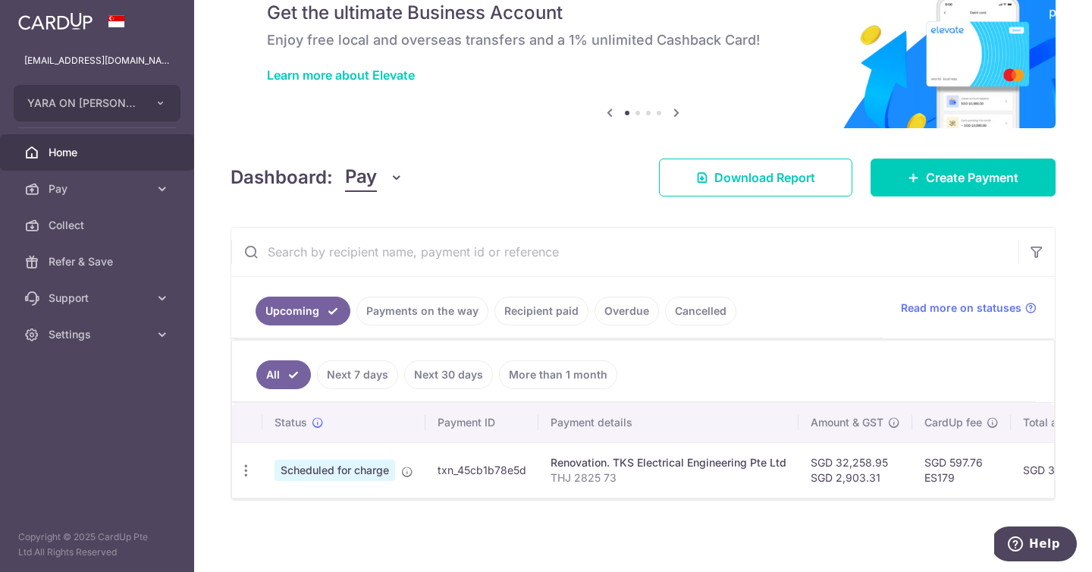
click at [553, 316] on link "Recipient paid" at bounding box center [541, 310] width 94 height 29
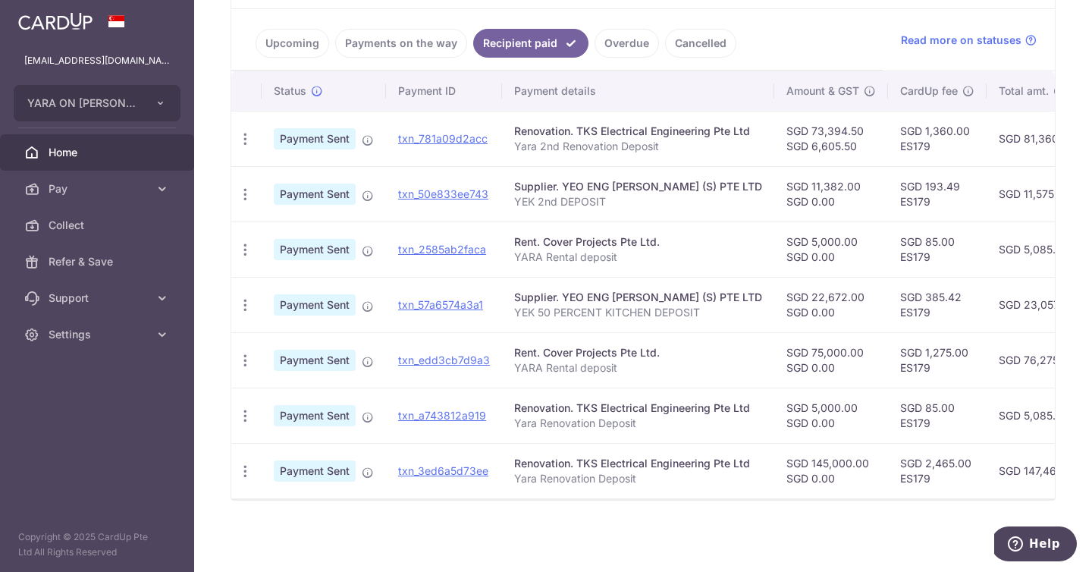
scroll to position [342, 0]
click at [247, 352] on icon "button" at bounding box center [245, 360] width 16 height 16
click at [264, 386] on link "PDF Receipt" at bounding box center [311, 402] width 158 height 36
